Goal: Task Accomplishment & Management: Complete application form

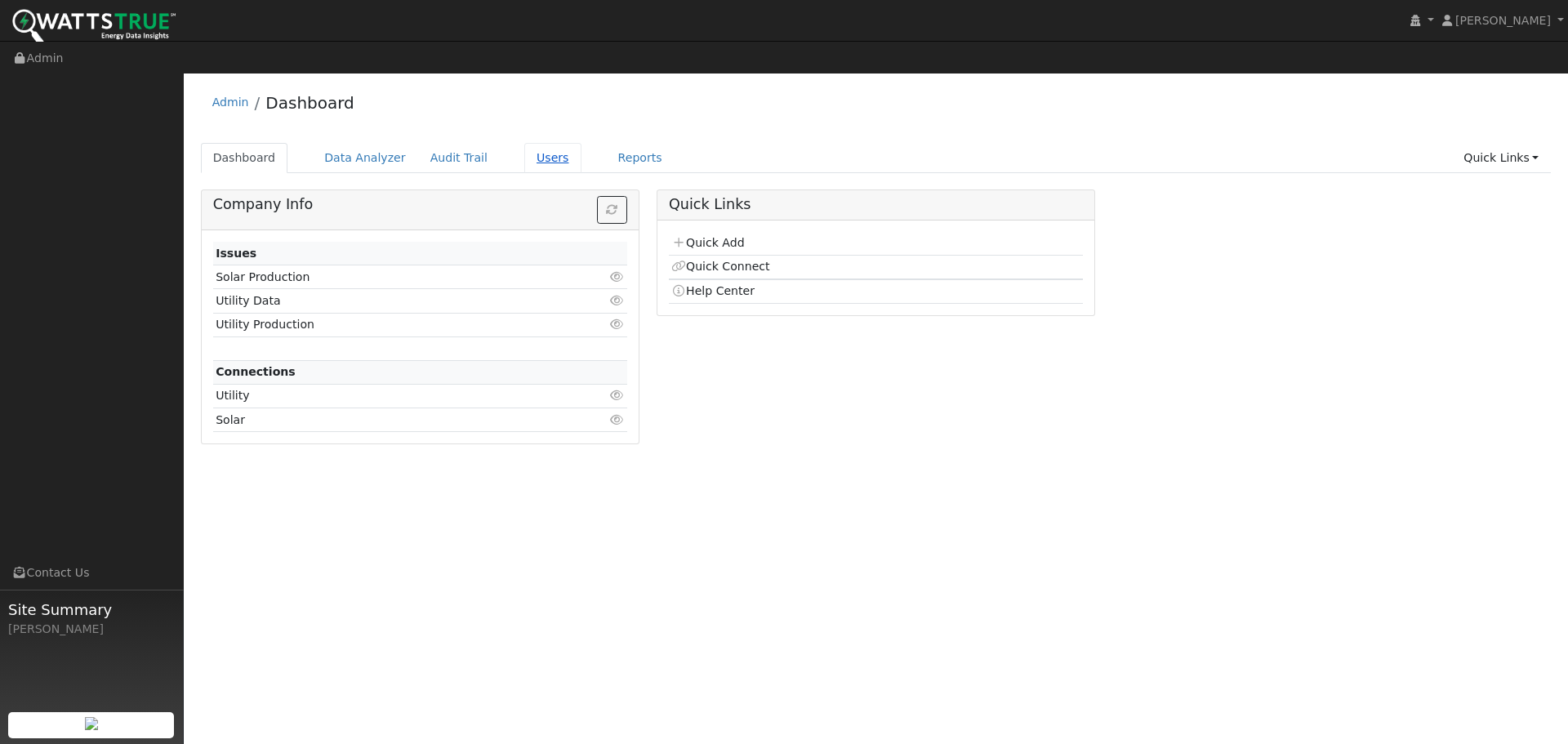
click at [524, 143] on link "Users" at bounding box center [552, 158] width 57 height 30
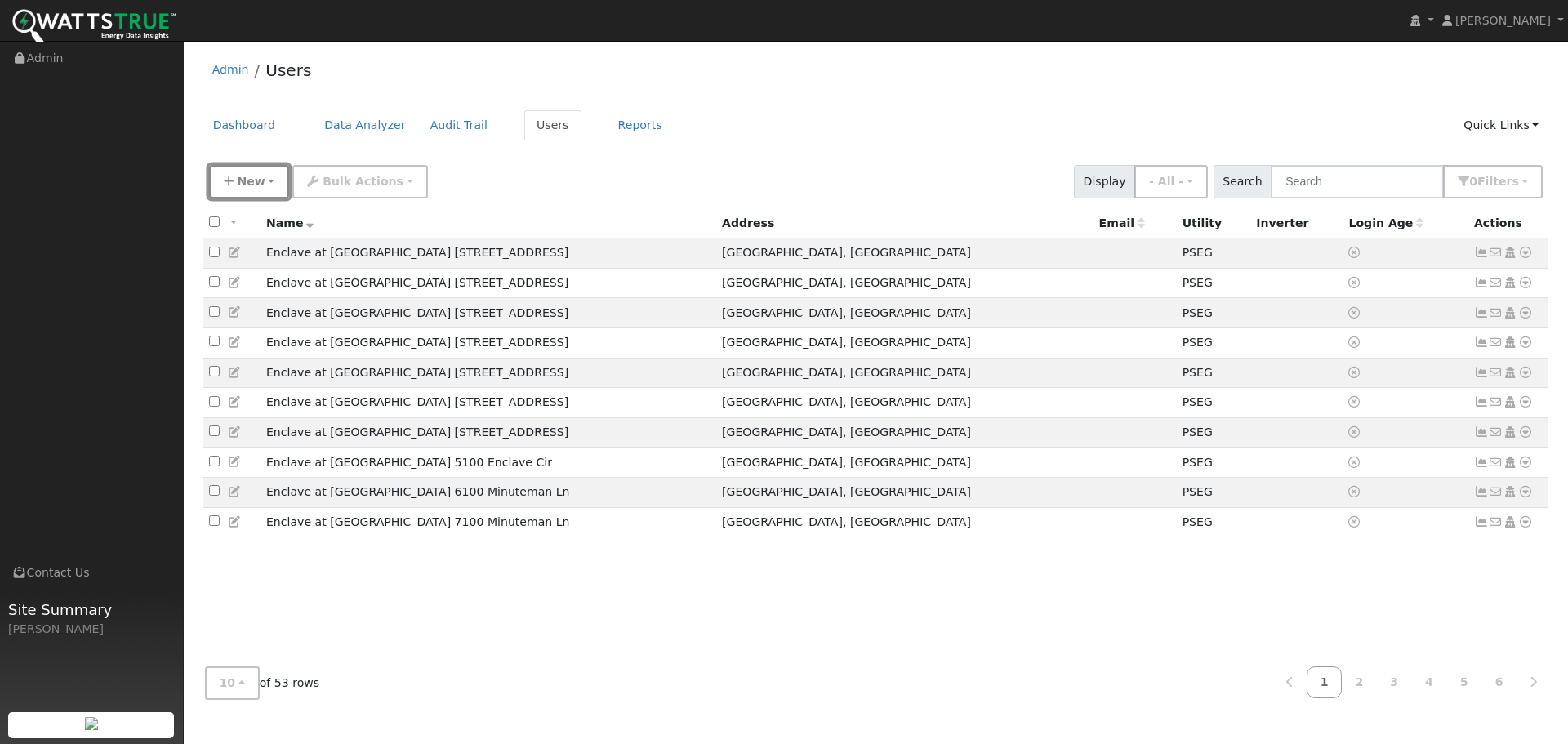
click at [245, 180] on span "New" at bounding box center [251, 181] width 28 height 13
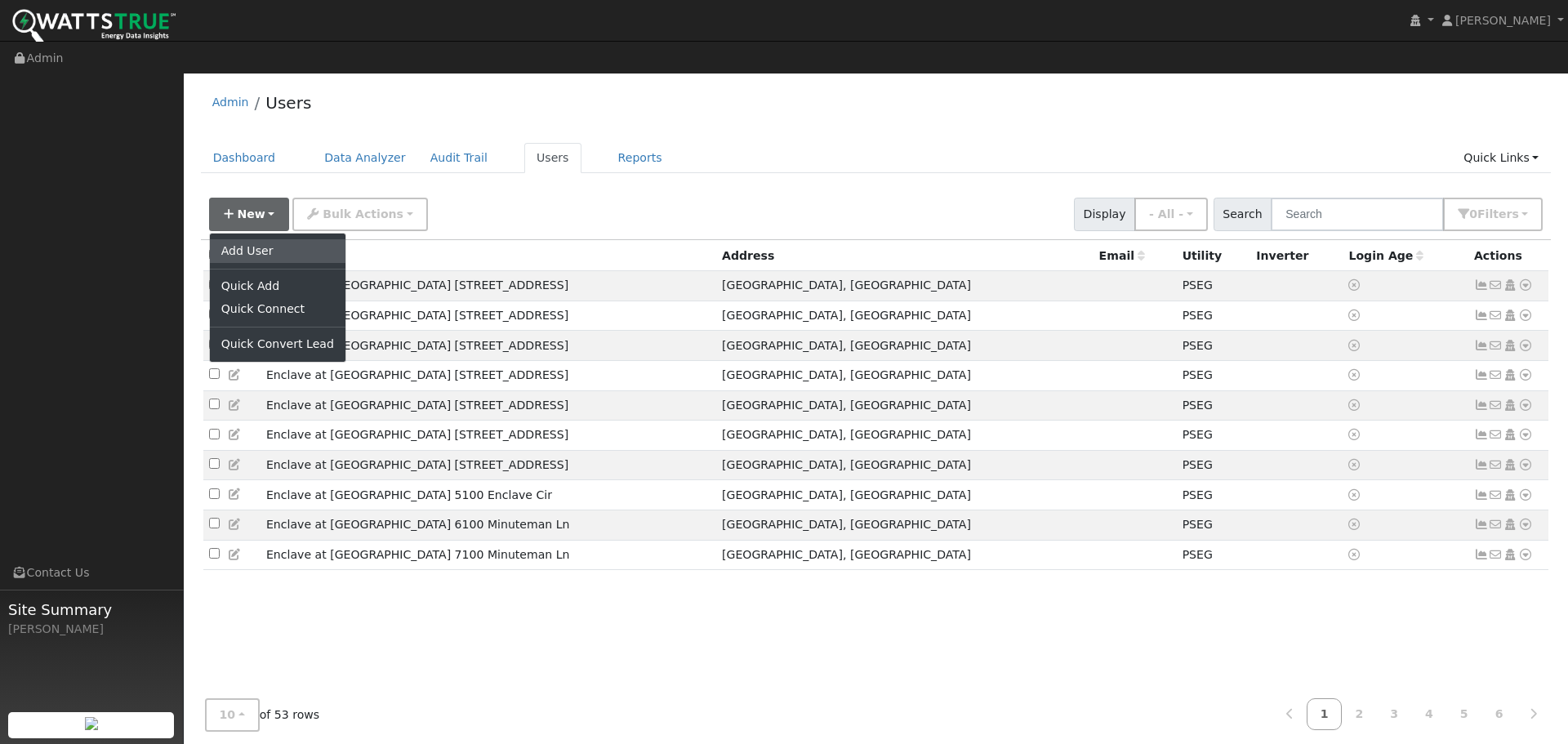
click at [245, 240] on link "Add User" at bounding box center [277, 251] width 135 height 23
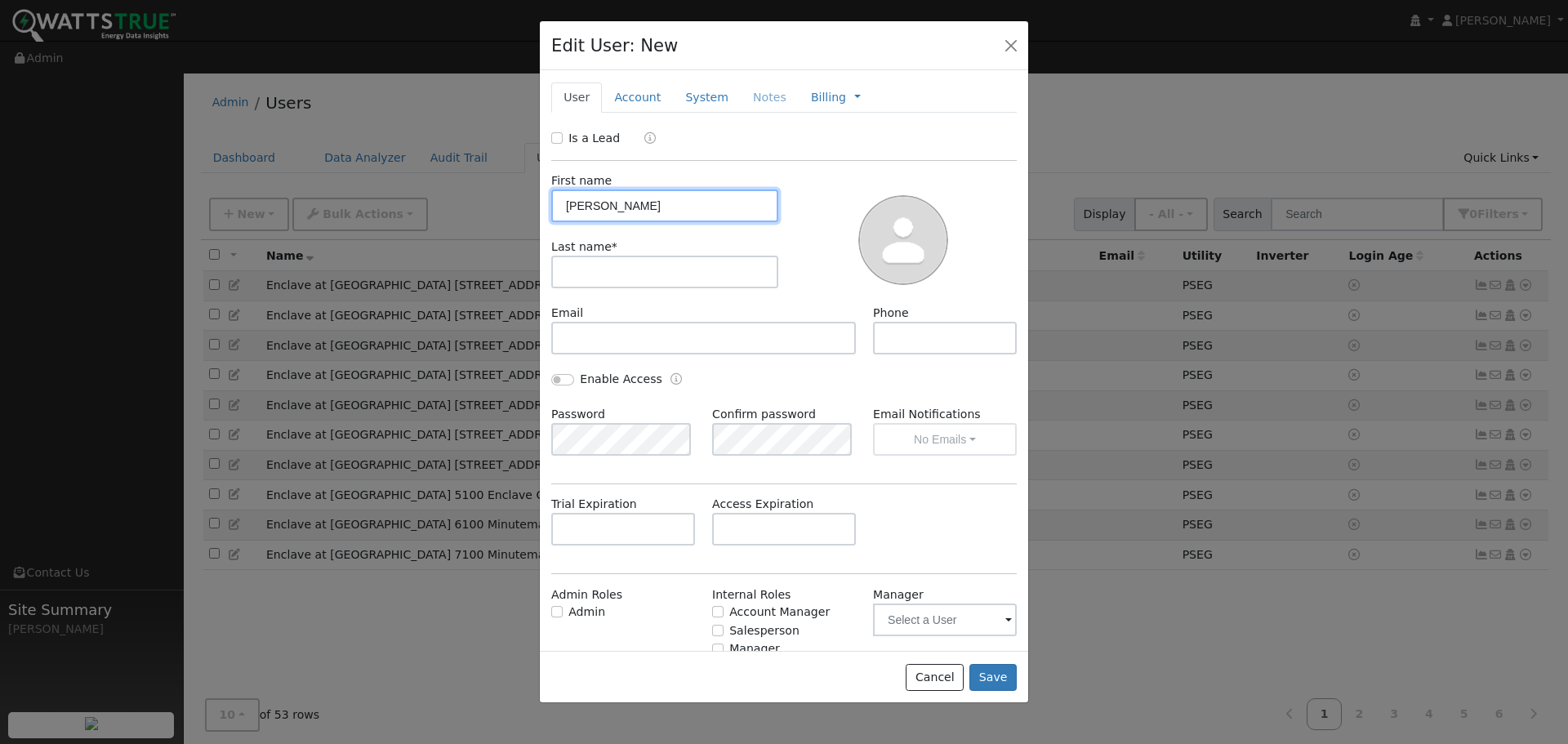
type input "James"
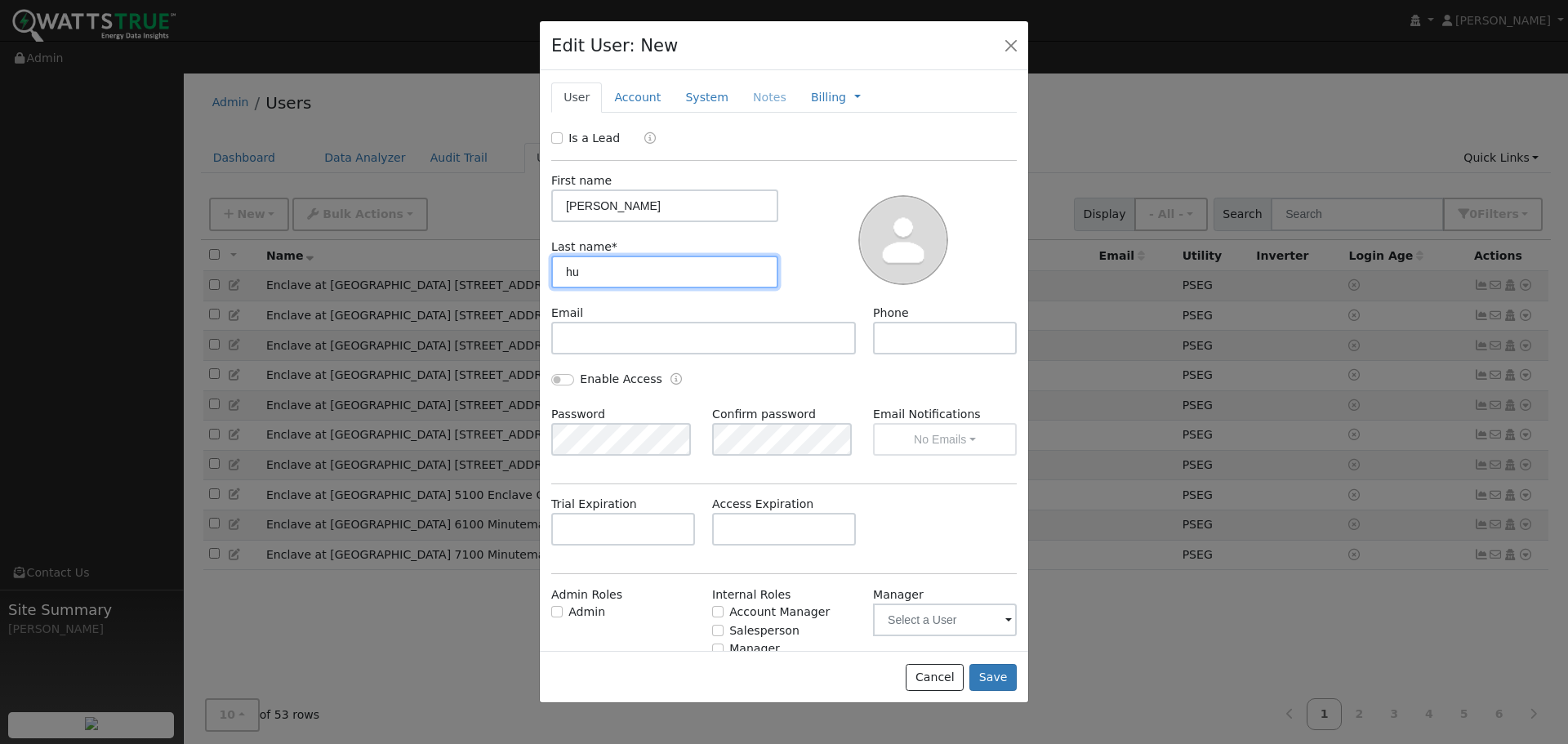
type input "h"
type input "Hunn"
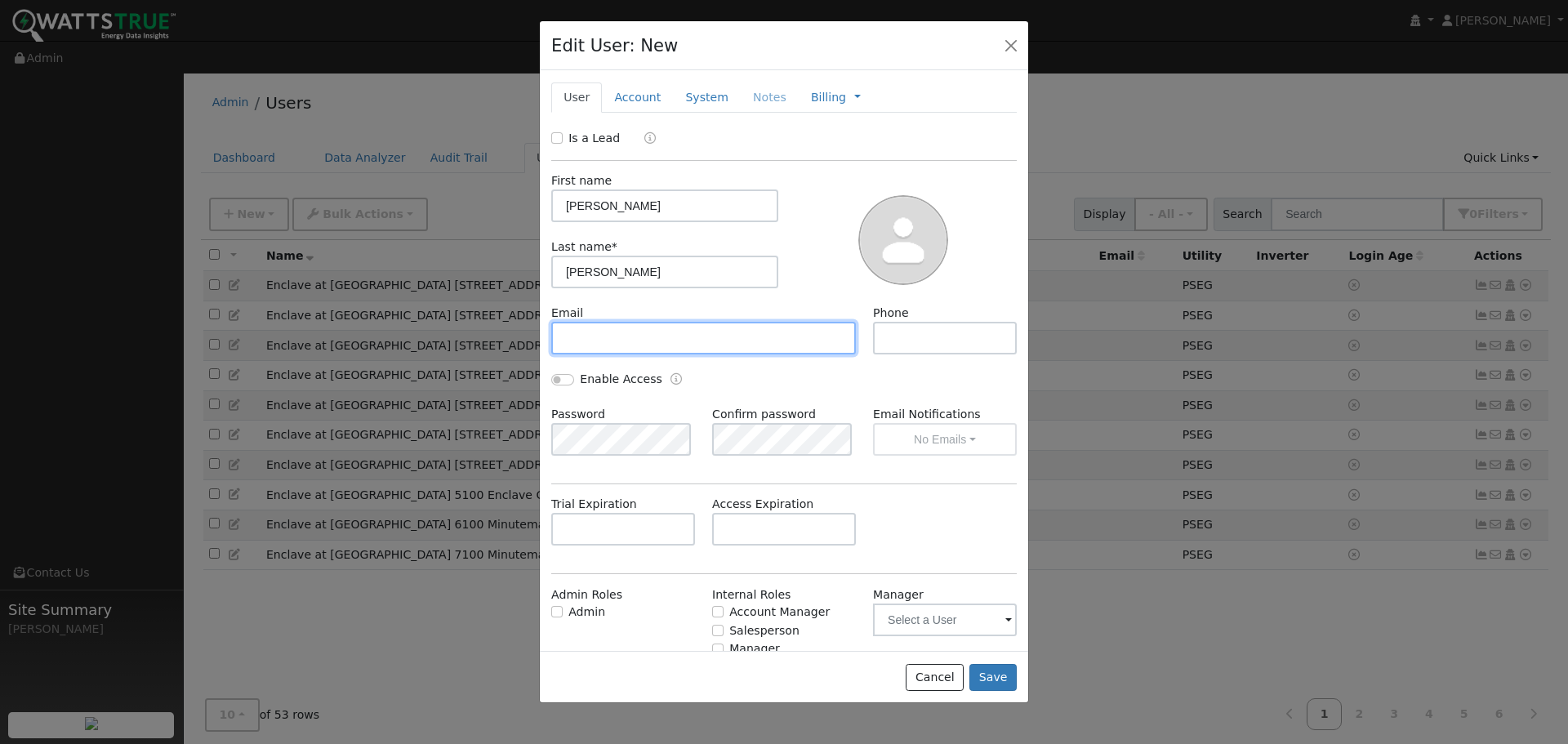
click at [581, 343] on input "text" at bounding box center [703, 338] width 304 height 33
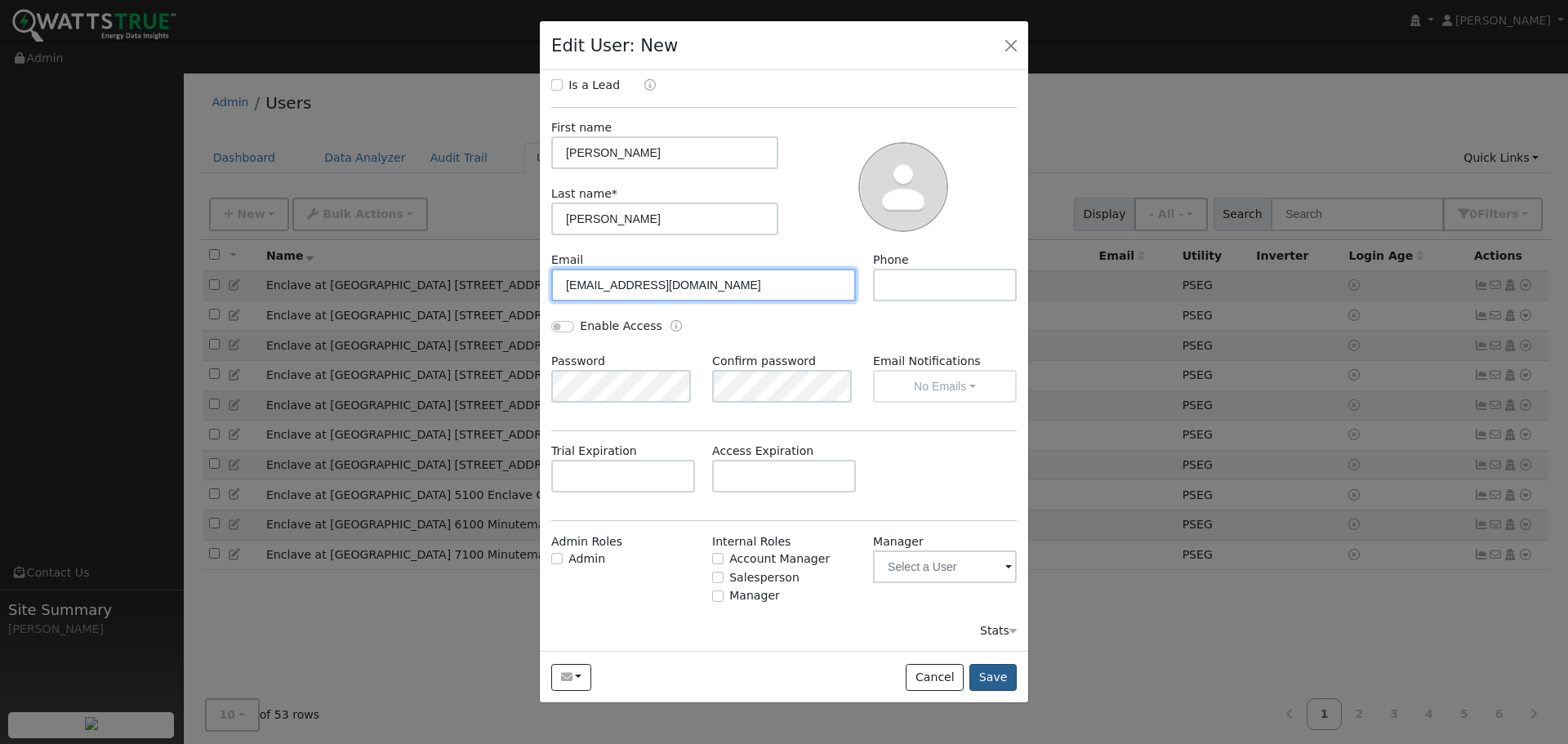
type input "jhunn@usd259.net"
click at [991, 677] on button "Save" at bounding box center [993, 678] width 48 height 28
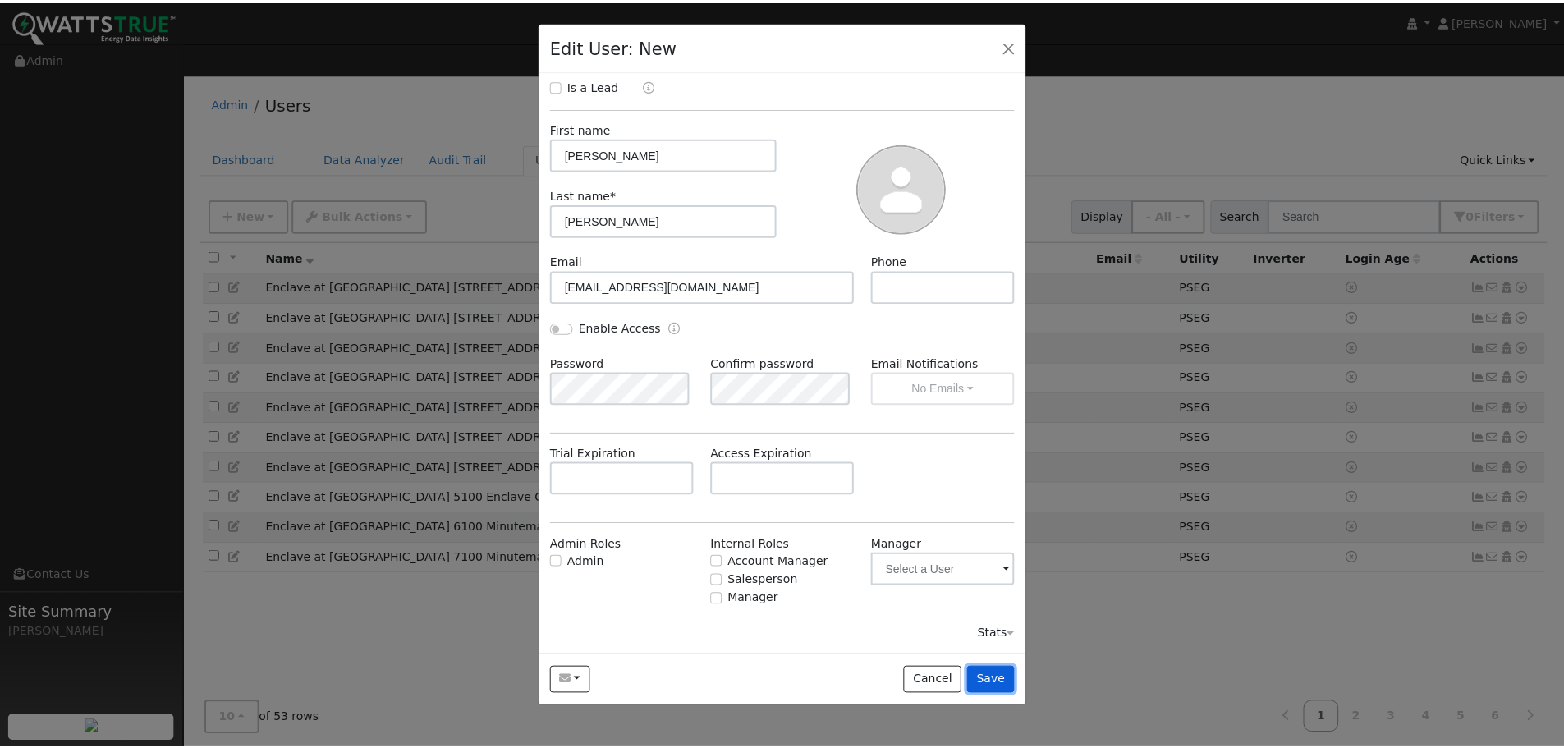
scroll to position [0, 0]
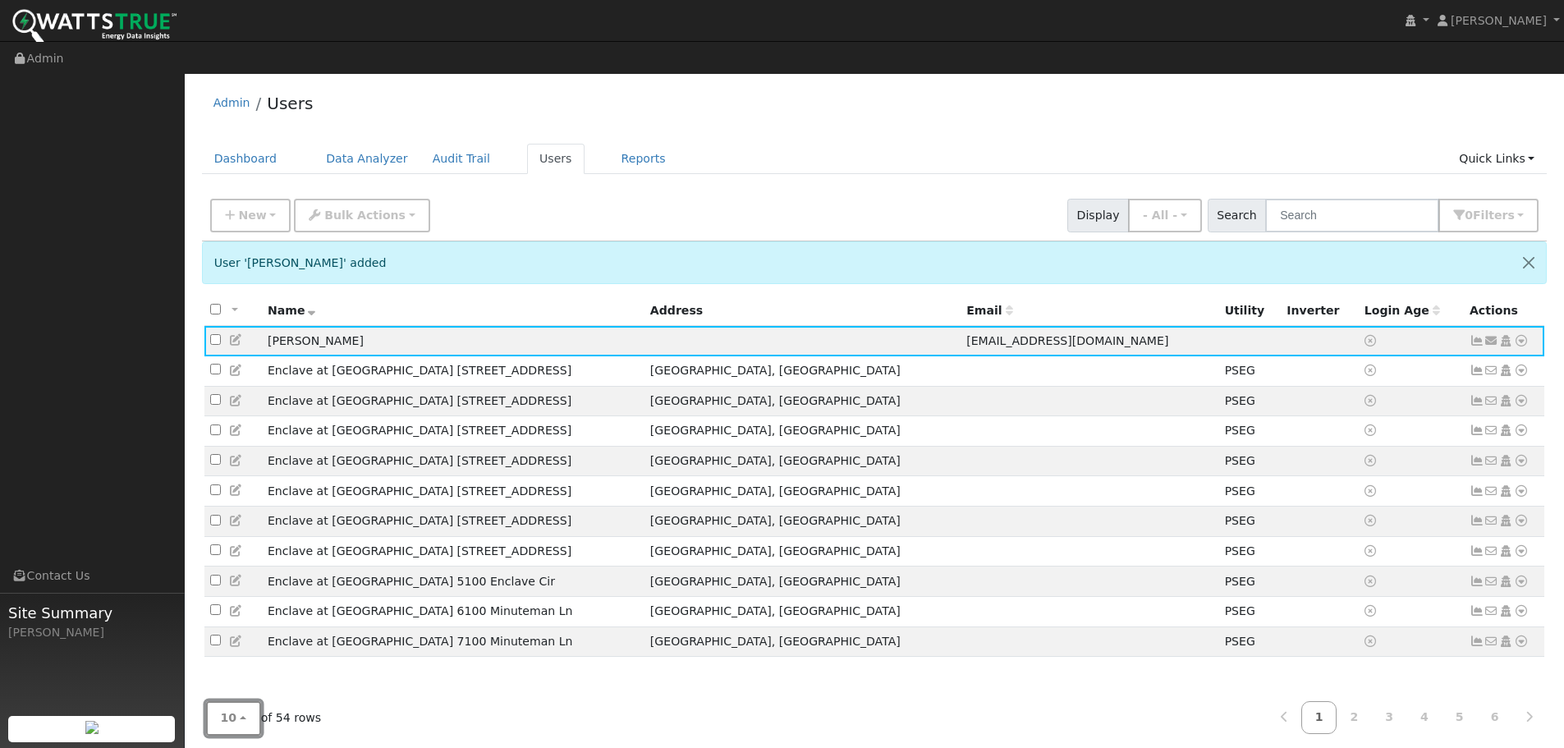
click at [238, 718] on button "10" at bounding box center [233, 719] width 55 height 34
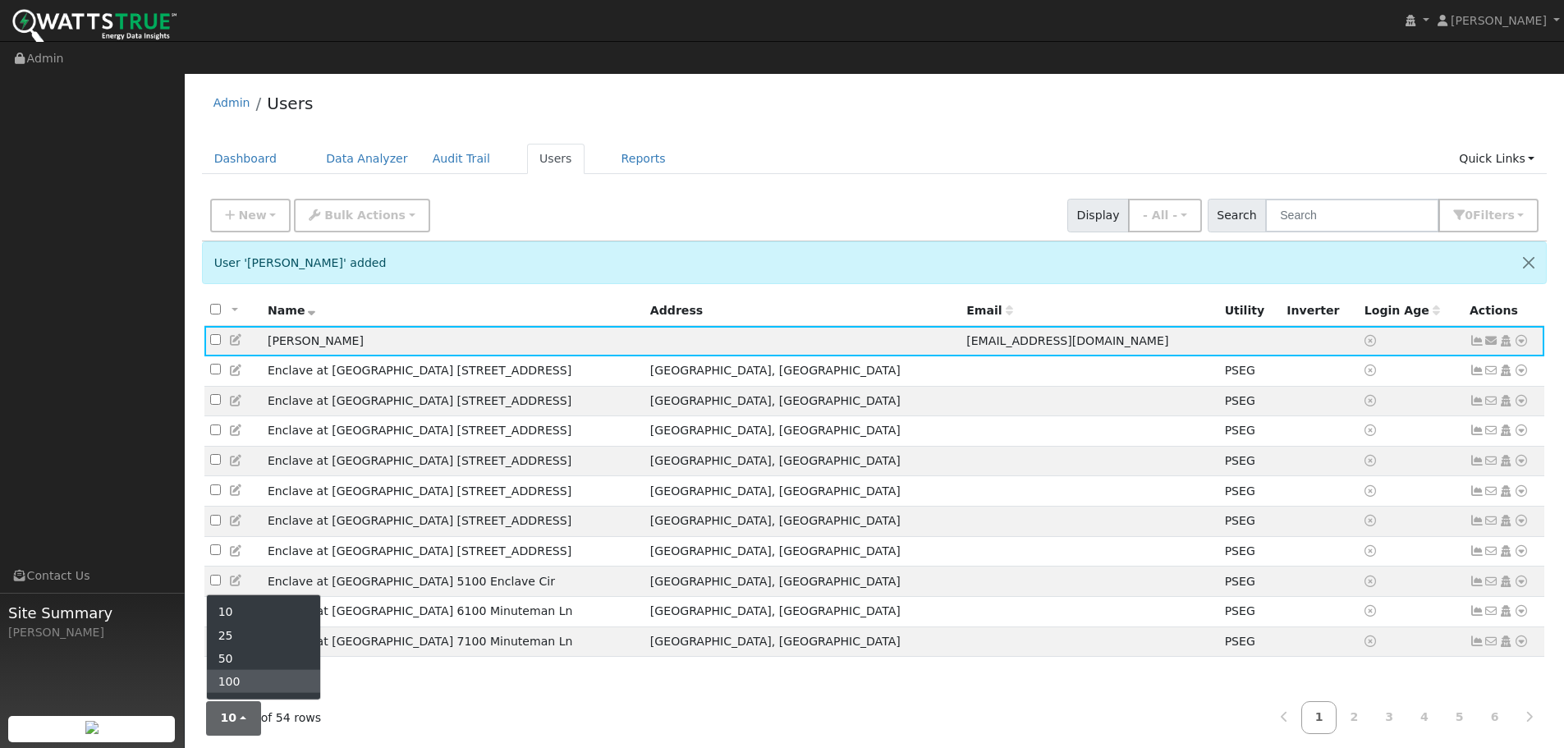
click at [241, 685] on link "100" at bounding box center [264, 681] width 114 height 23
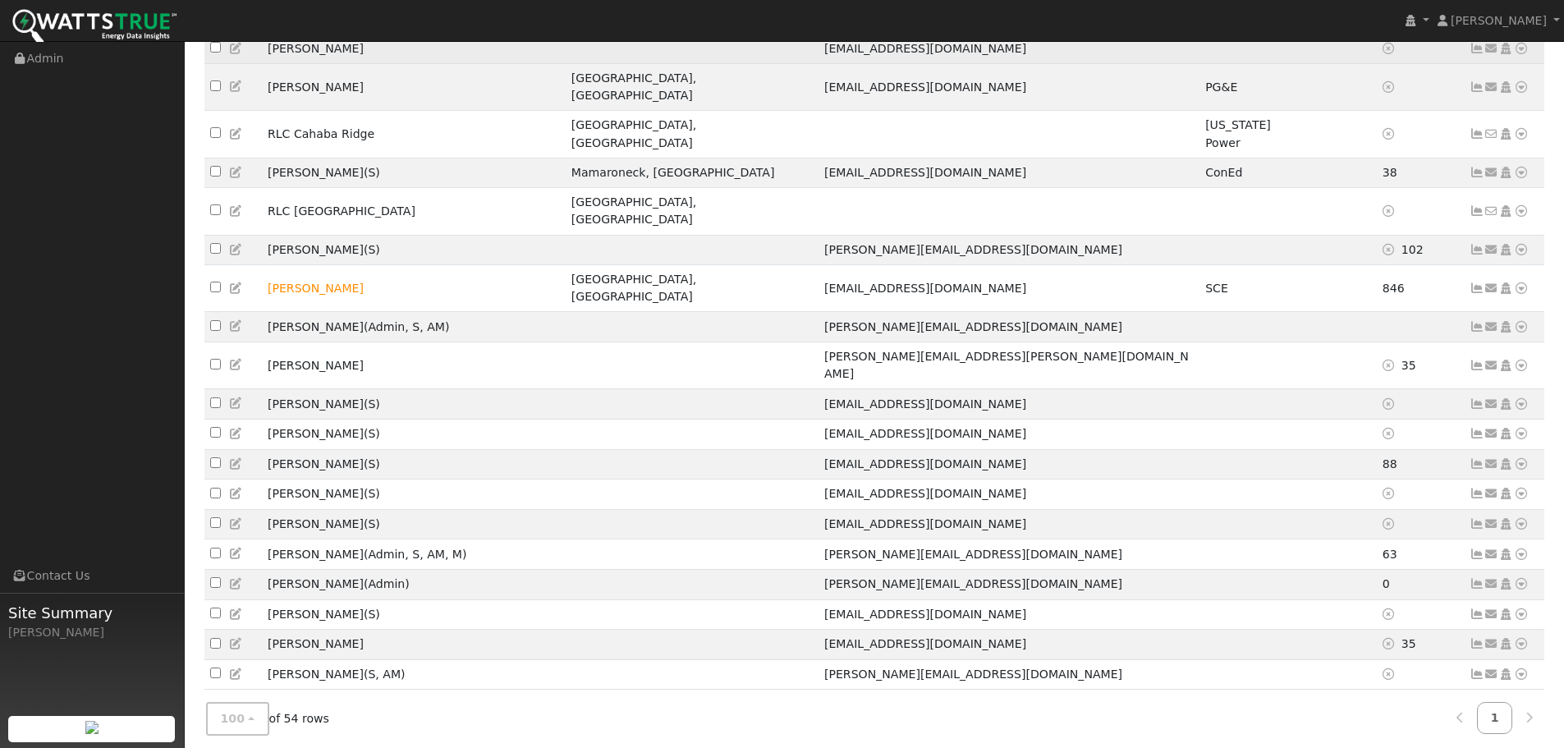
scroll to position [246, 0]
